Goal: Information Seeking & Learning: Learn about a topic

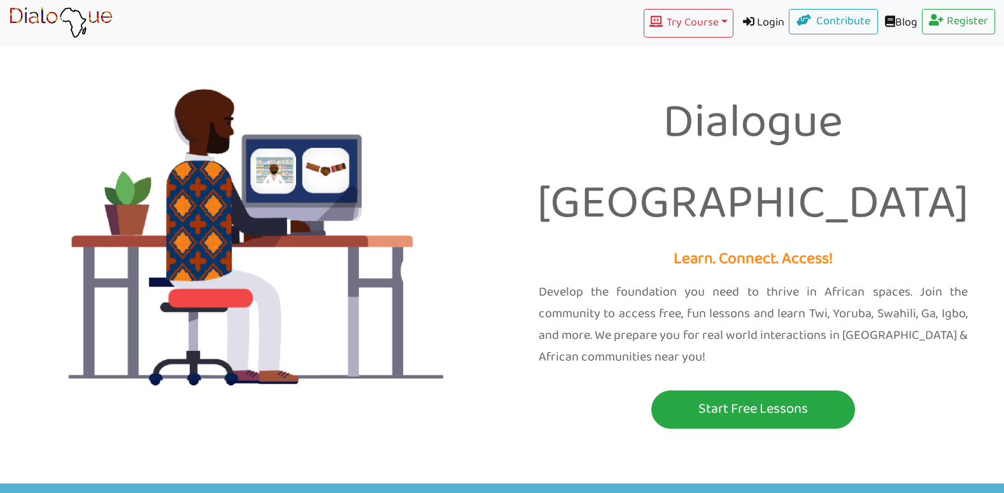
click at [239, 214] on img at bounding box center [251, 241] width 483 height 483
click at [53, 270] on img at bounding box center [251, 241] width 483 height 483
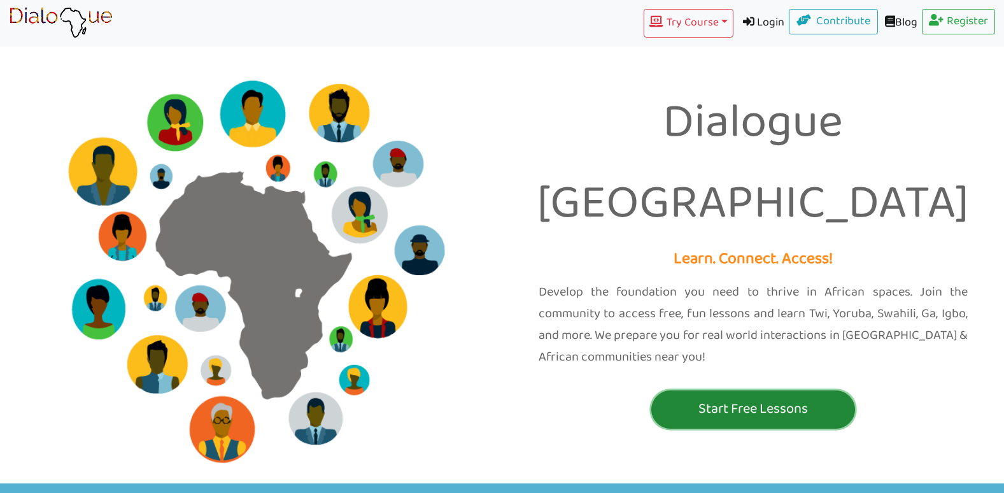
click at [706, 397] on p "Start Free Lessons" at bounding box center [753, 409] width 197 height 24
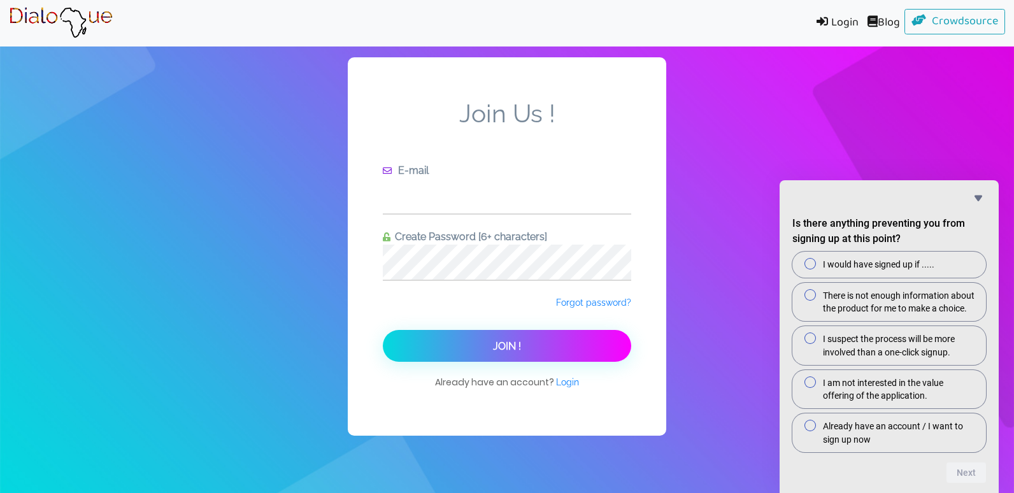
click at [473, 202] on input "text" at bounding box center [507, 195] width 248 height 35
click at [778, 72] on div "Join Us ! E-mail Create Password [6+ characters] Forgot password? Join ! Alread…" at bounding box center [507, 246] width 1014 height 493
click at [555, 198] on input "text" at bounding box center [507, 195] width 248 height 35
type input "f08464919@gmail.com"
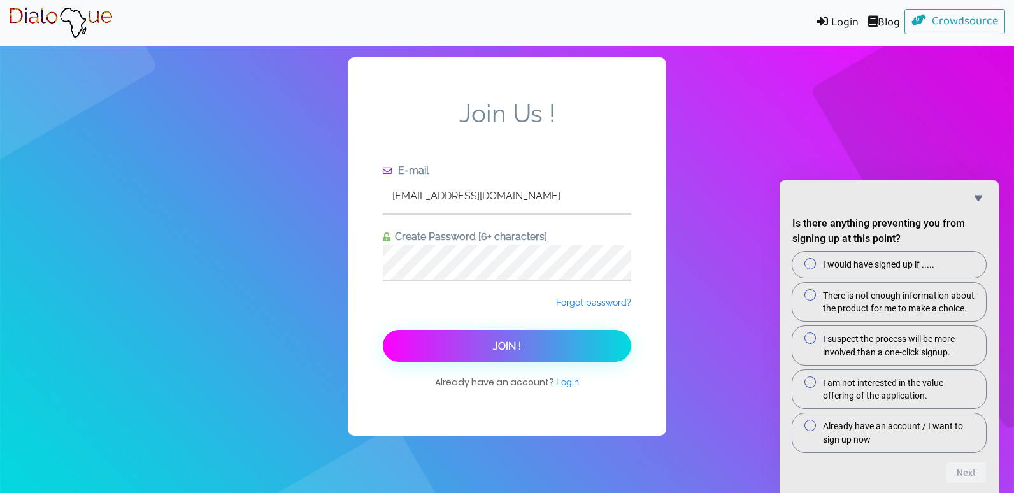
click at [527, 345] on button "Join !" at bounding box center [507, 346] width 248 height 32
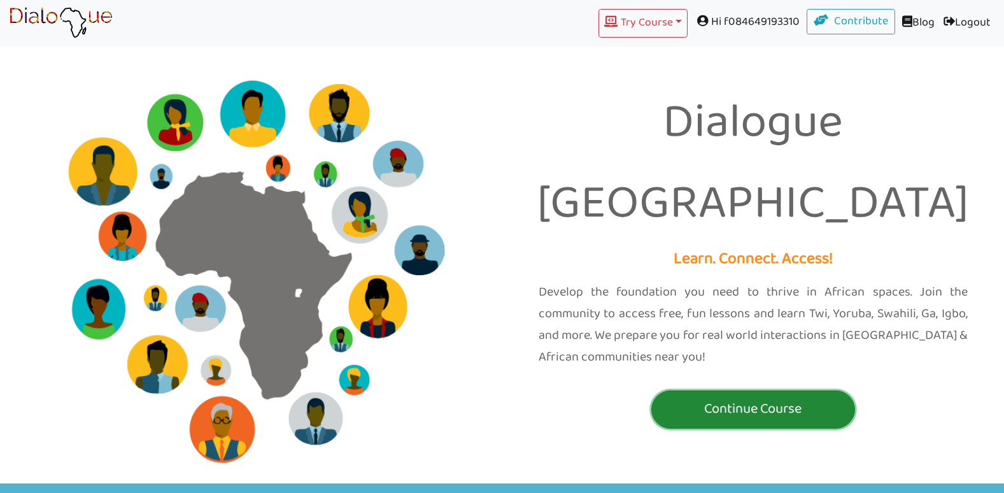
click at [719, 397] on p "Continue Course" at bounding box center [753, 409] width 197 height 24
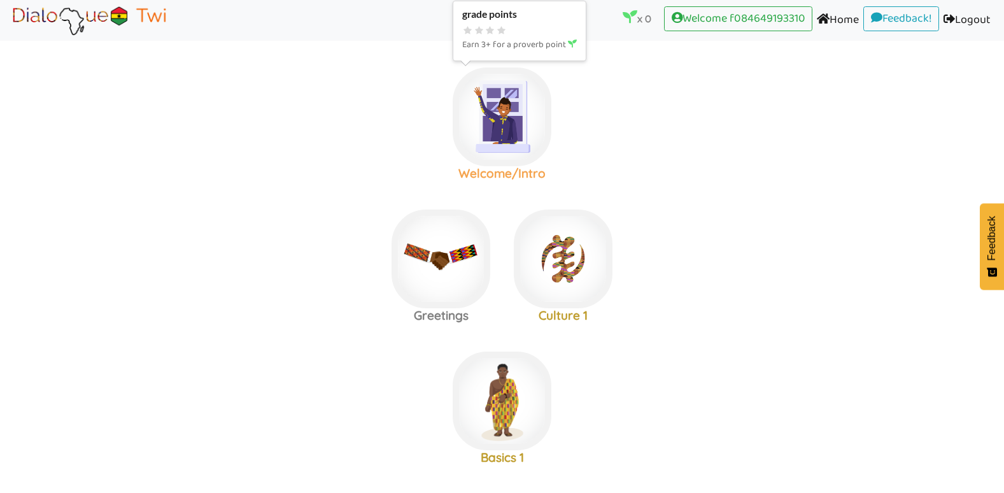
click at [494, 157] on img at bounding box center [502, 117] width 99 height 99
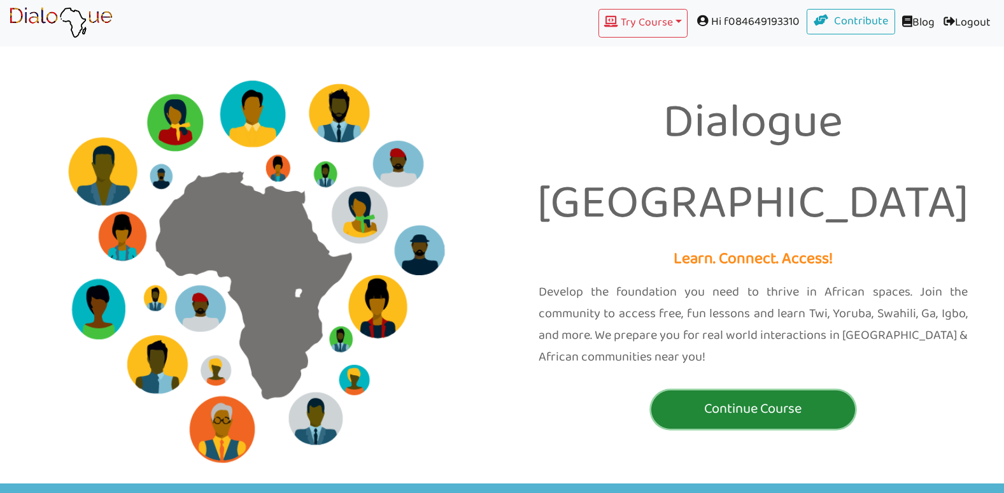
click at [802, 397] on p "Continue Course" at bounding box center [753, 409] width 197 height 24
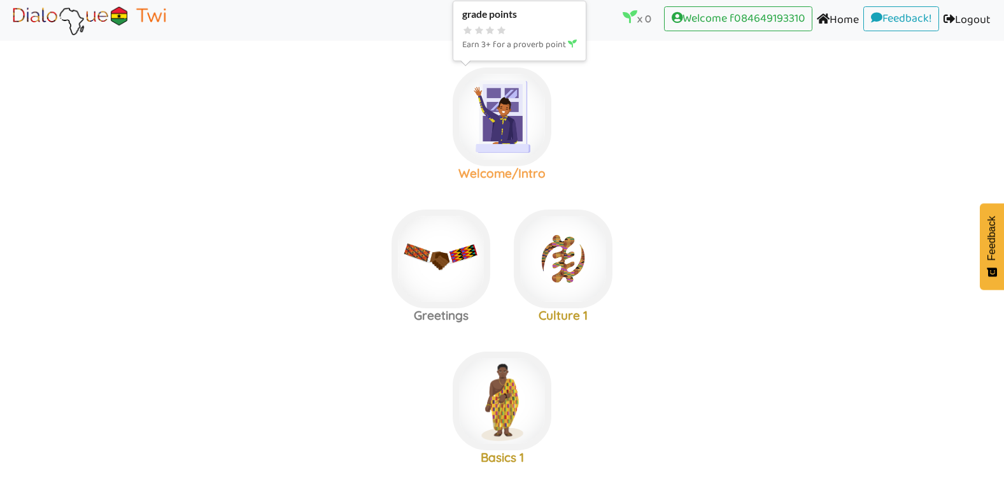
click at [527, 151] on img at bounding box center [502, 117] width 99 height 99
